Goal: Information Seeking & Learning: Compare options

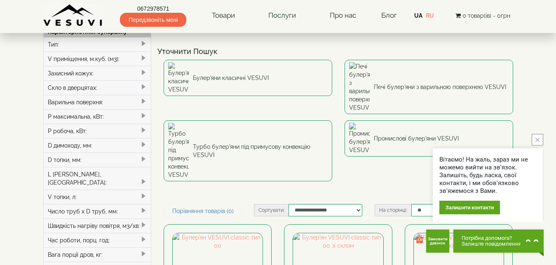
scroll to position [84, 0]
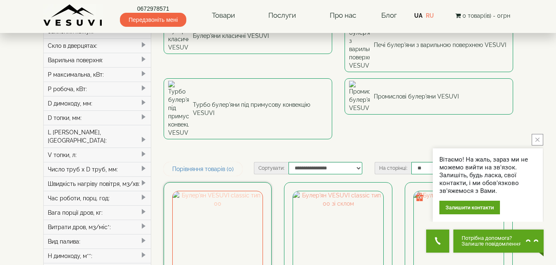
click at [216, 191] on img at bounding box center [218, 236] width 90 height 90
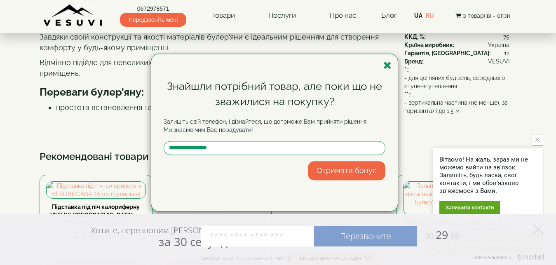
scroll to position [294, 0]
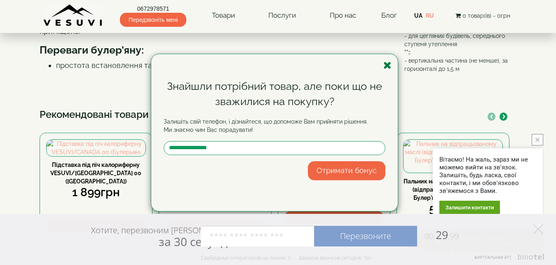
click at [386, 65] on icon "button" at bounding box center [387, 65] width 8 height 10
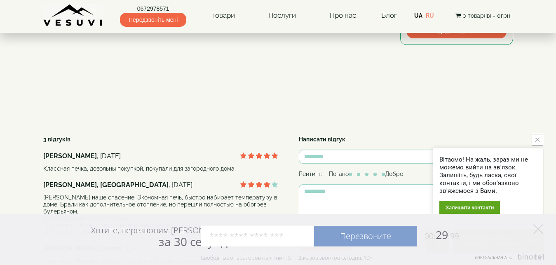
scroll to position [462, 0]
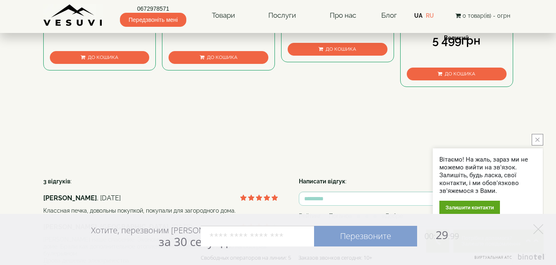
click at [536, 139] on icon "close button" at bounding box center [537, 140] width 4 height 4
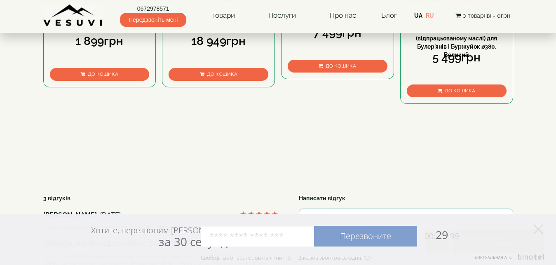
scroll to position [429, 0]
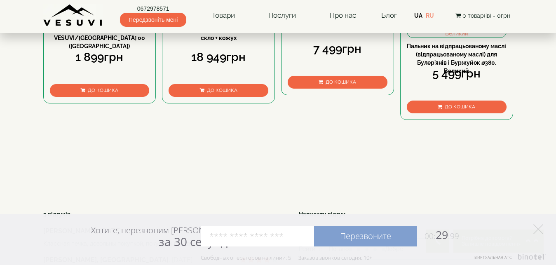
click at [232, 21] on img at bounding box center [218, 13] width 99 height 16
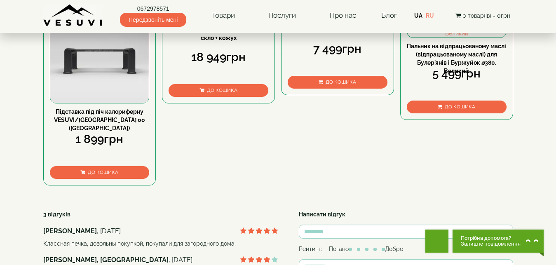
scroll to position [429, 0]
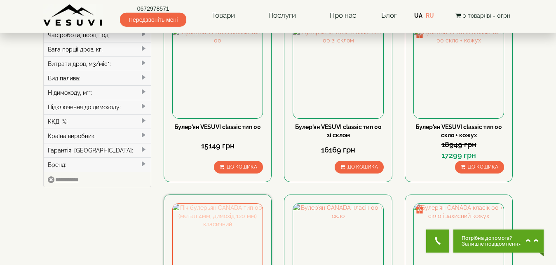
scroll to position [252, 0]
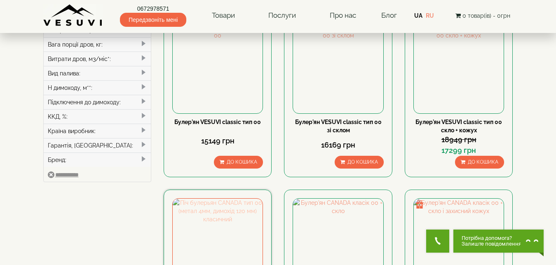
click at [211, 199] on img at bounding box center [218, 244] width 90 height 90
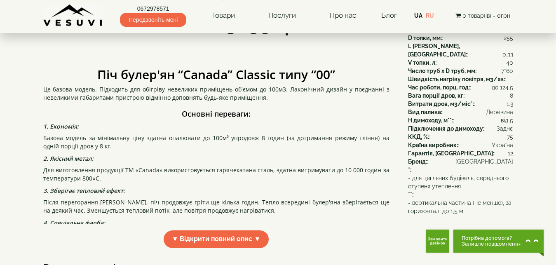
scroll to position [168, 0]
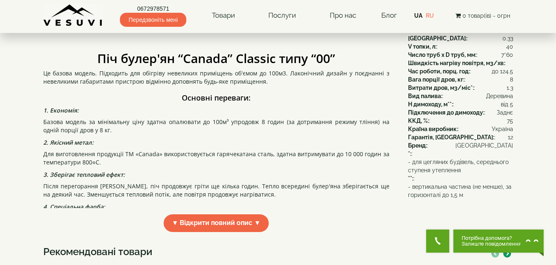
drag, startPoint x: 0, startPoint y: 0, endPoint x: 213, endPoint y: 206, distance: 297.0
click at [402, 183] on div "Розміри Висота,мм : 655 Ширина,мм : 455 Довжина,мм : 705 Вага,кг : 64 Характери…" at bounding box center [454, 46] width 117 height 305
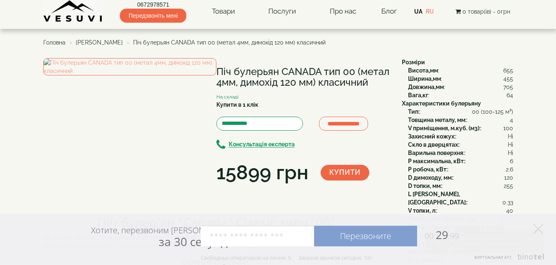
scroll to position [0, 0]
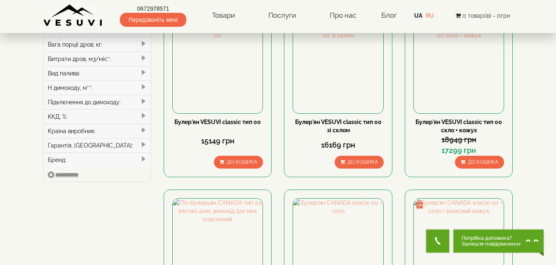
scroll to position [336, 0]
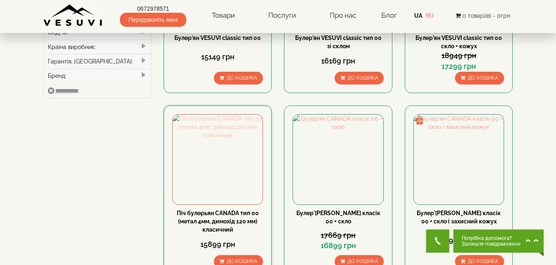
click at [201, 115] on img at bounding box center [218, 160] width 90 height 90
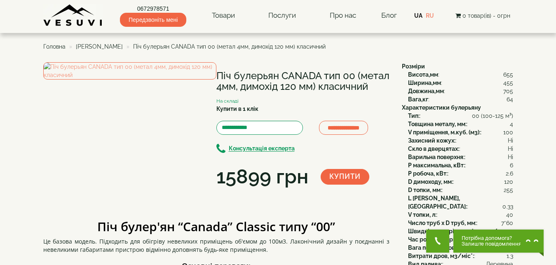
drag, startPoint x: 0, startPoint y: 0, endPoint x: 201, endPoint y: 110, distance: 229.5
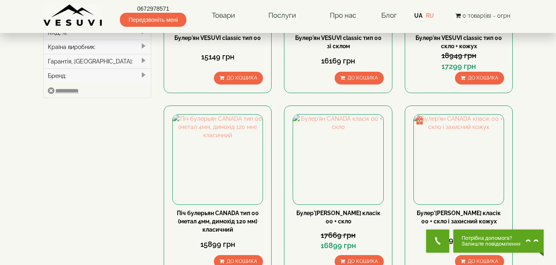
scroll to position [336, 0]
